Goal: Find specific page/section: Find specific page/section

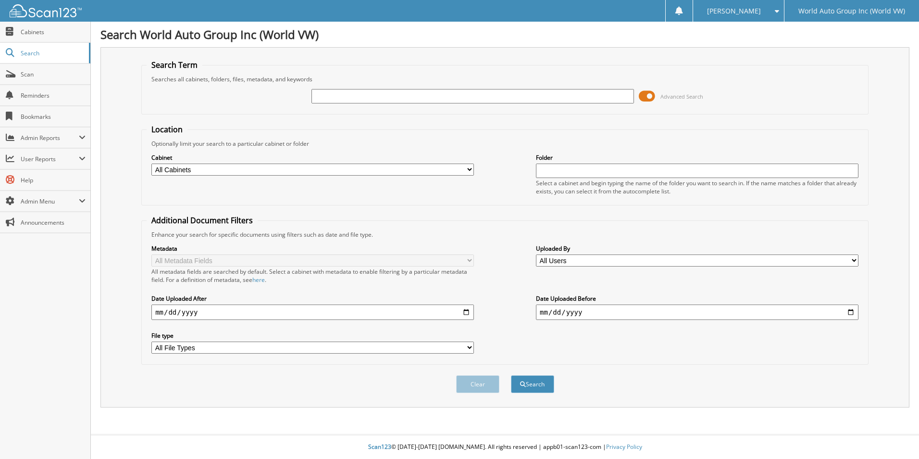
click at [346, 98] on input "text" at bounding box center [473, 96] width 323 height 14
type input "279745"
click at [537, 386] on button "Search" at bounding box center [532, 384] width 43 height 18
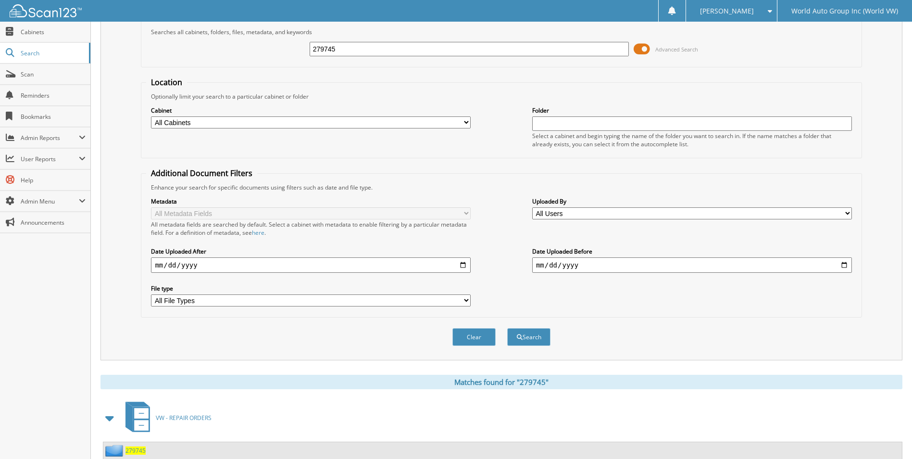
scroll to position [116, 0]
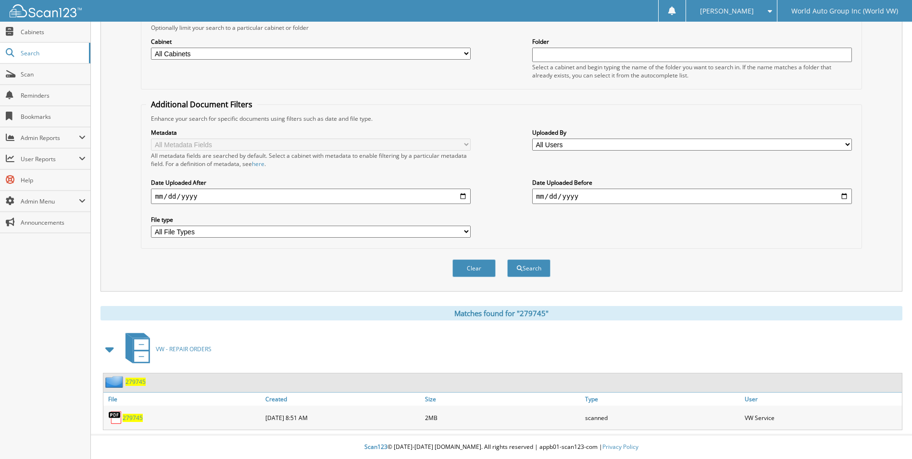
click at [134, 418] on span "279745" at bounding box center [133, 418] width 20 height 8
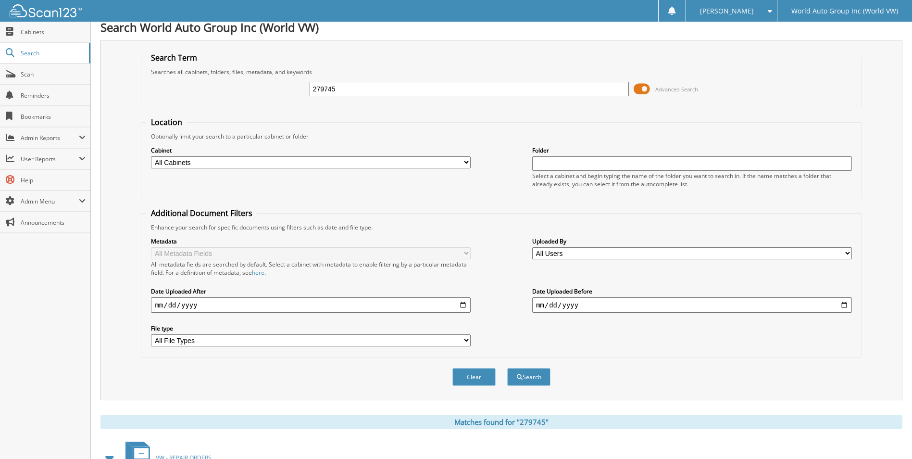
scroll to position [0, 0]
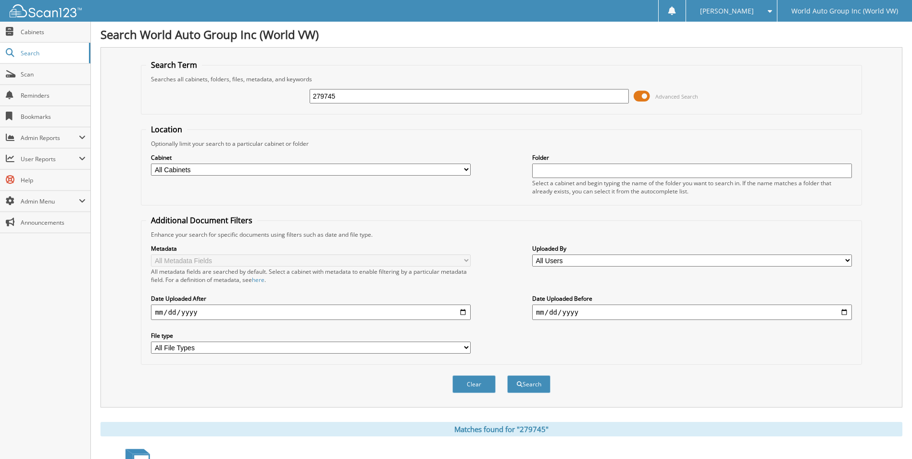
click at [386, 98] on input "279745" at bounding box center [470, 96] width 320 height 14
type input "279757"
click at [531, 388] on button "Search" at bounding box center [528, 384] width 43 height 18
click at [34, 32] on span "Cabinets" at bounding box center [53, 32] width 65 height 8
